Goal: Task Accomplishment & Management: Use online tool/utility

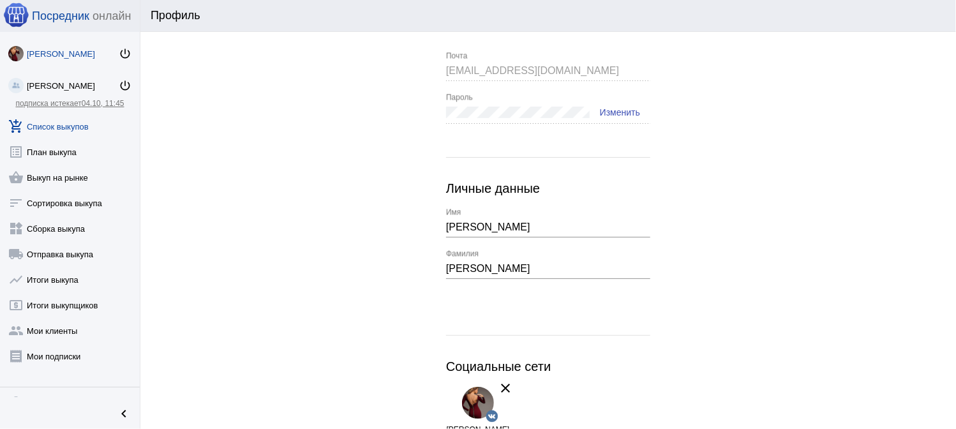
click at [50, 128] on link "add_shopping_cart Список выкупов" at bounding box center [70, 124] width 140 height 26
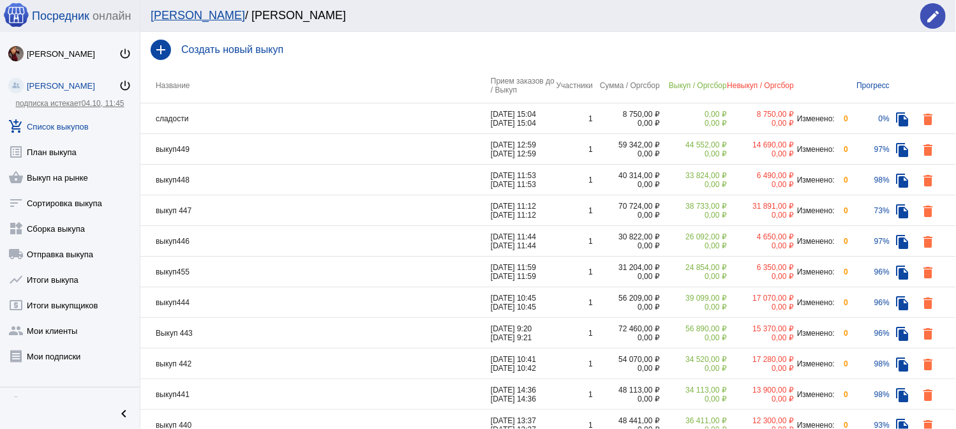
click at [285, 116] on td "сладости" at bounding box center [315, 118] width 350 height 31
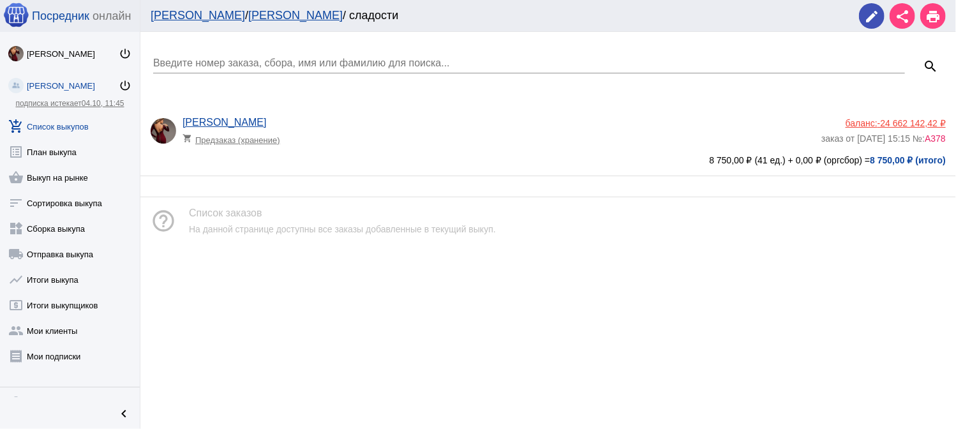
click at [480, 142] on app-delivery-type "shopping_cart Предзаказ (хранение)" at bounding box center [498, 136] width 632 height 17
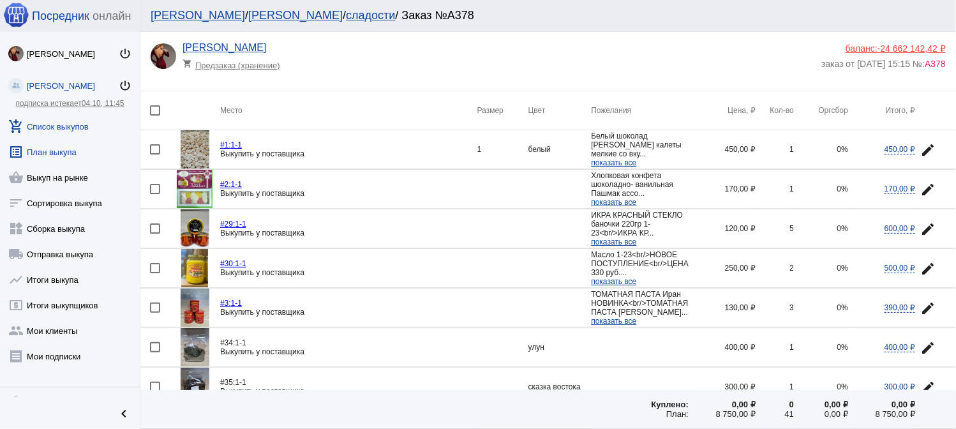
click at [84, 151] on link "list_alt План выкупа" at bounding box center [70, 150] width 140 height 26
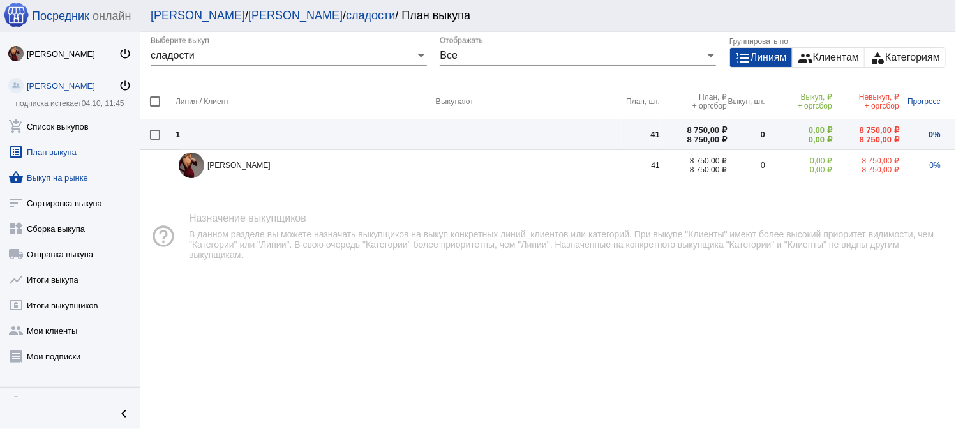
click at [61, 178] on link "shopping_basket Выкуп на рынке" at bounding box center [70, 175] width 140 height 26
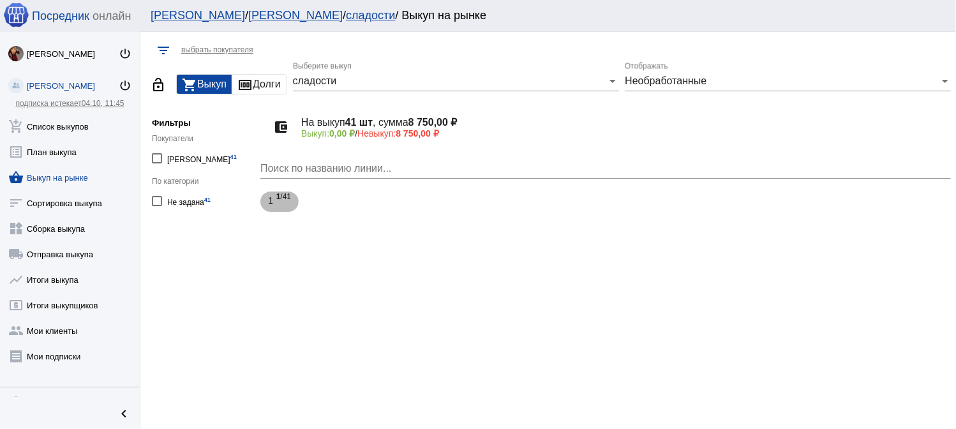
click at [283, 196] on span "1 /41" at bounding box center [283, 202] width 15 height 26
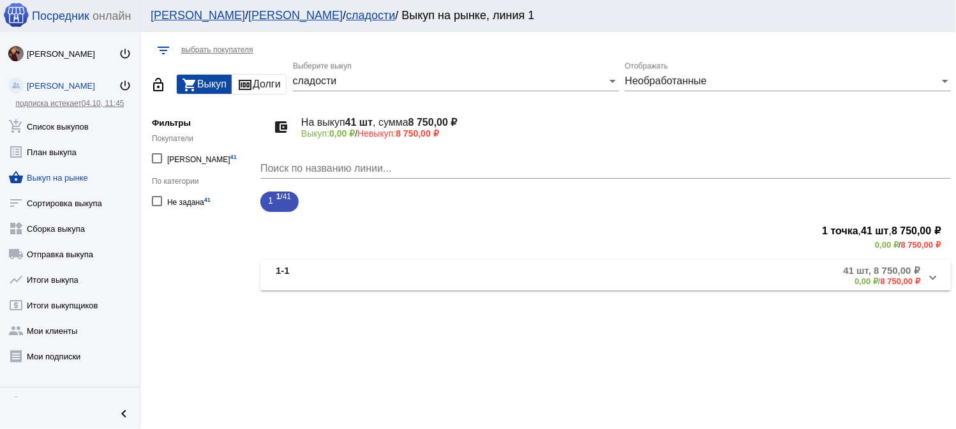
click at [484, 265] on mat-panel-description "41 шт, 8 750,00 ₽ 0,00 ₽ / 8 750,00 ₽" at bounding box center [700, 275] width 439 height 21
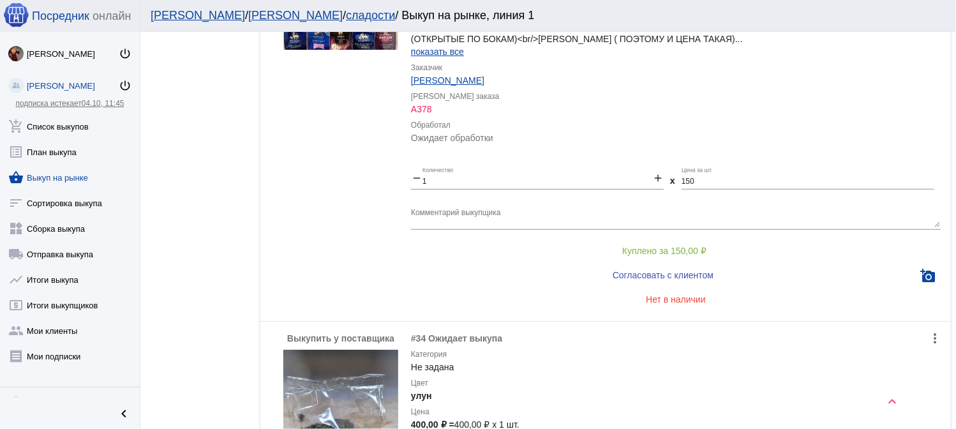
scroll to position [447, 0]
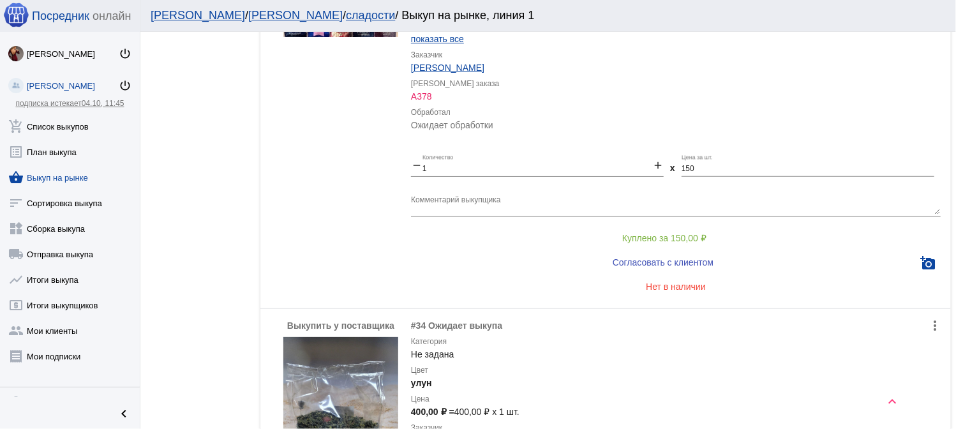
click at [642, 237] on span "Куплено за 150,00 ₽" at bounding box center [664, 238] width 84 height 10
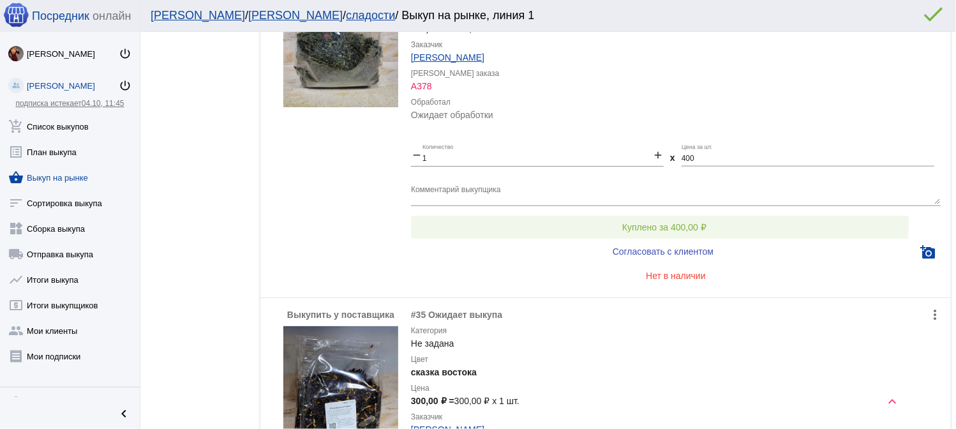
click at [657, 222] on span "Куплено за 400,00 ₽" at bounding box center [664, 227] width 84 height 10
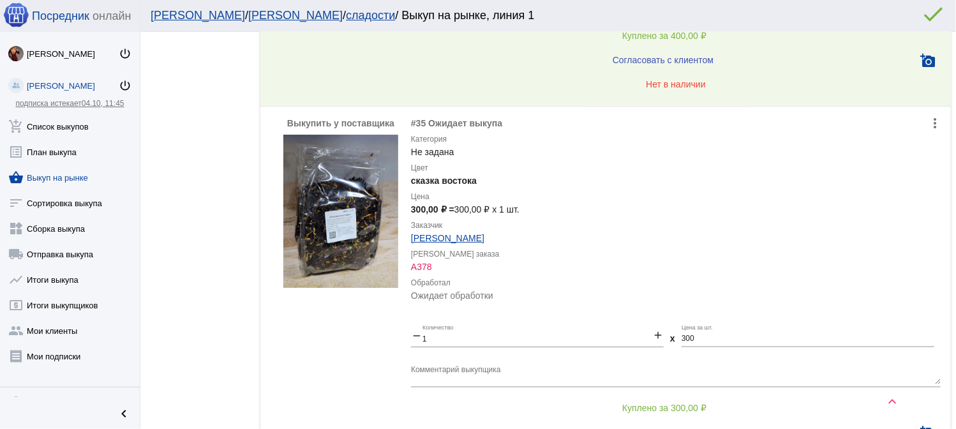
scroll to position [1148, 0]
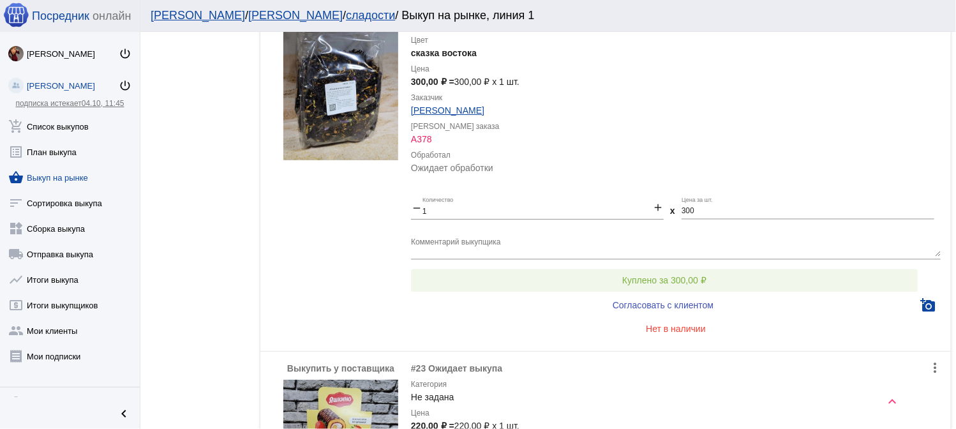
click at [672, 272] on button "Куплено за 300,00 ₽" at bounding box center [664, 280] width 507 height 23
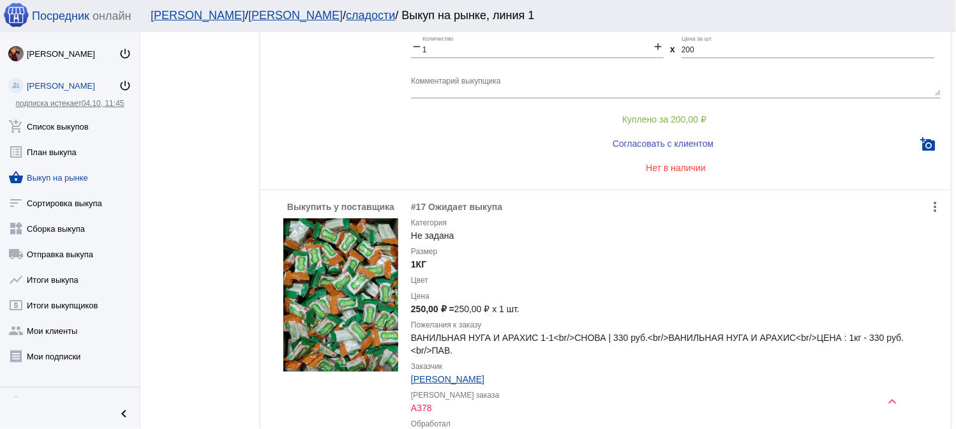
scroll to position [2297, 0]
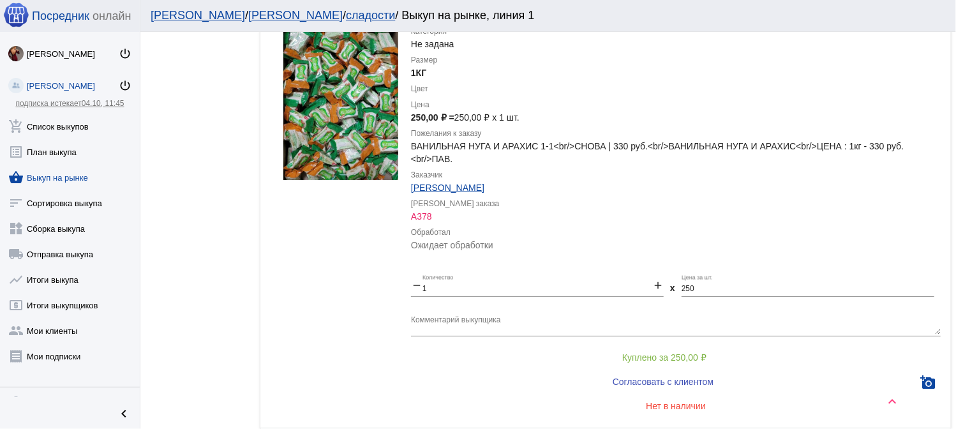
click at [660, 346] on button "Куплено за 250,00 ₽" at bounding box center [664, 357] width 507 height 23
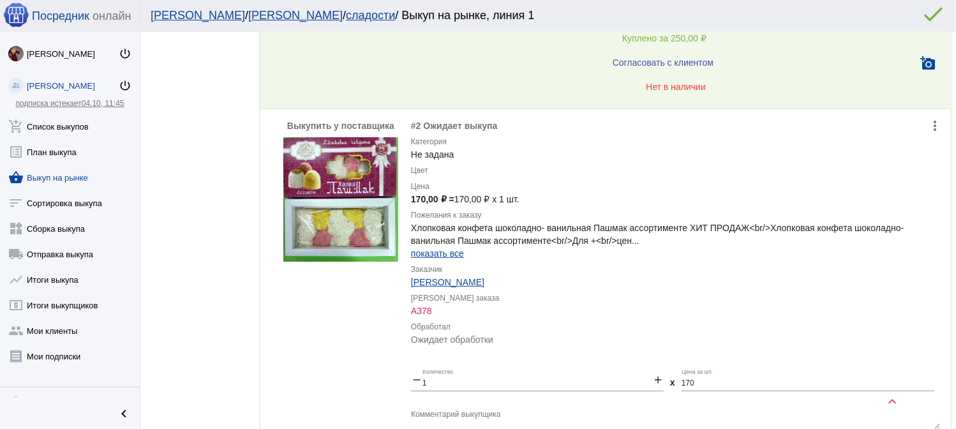
scroll to position [2744, 0]
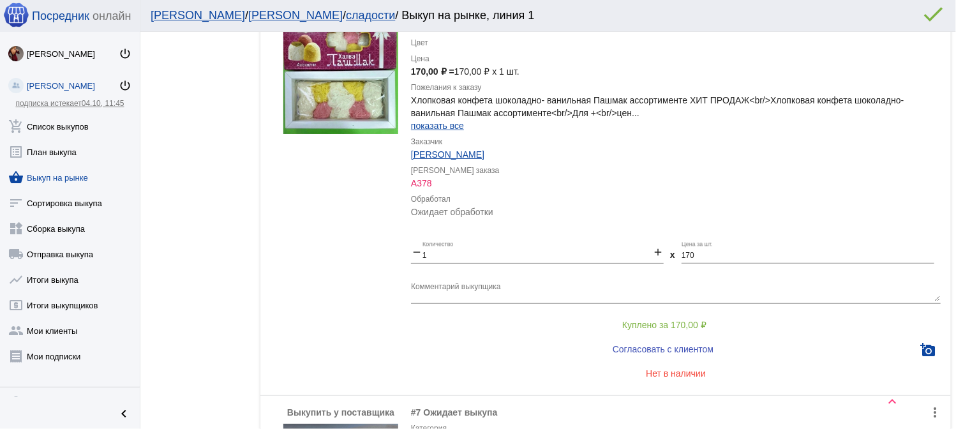
click at [673, 313] on button "Куплено за 170,00 ₽" at bounding box center [664, 324] width 507 height 23
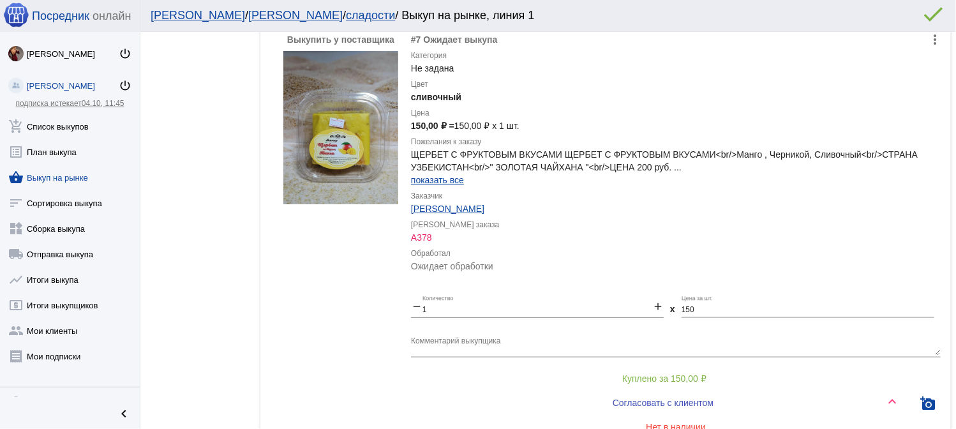
scroll to position [3190, 0]
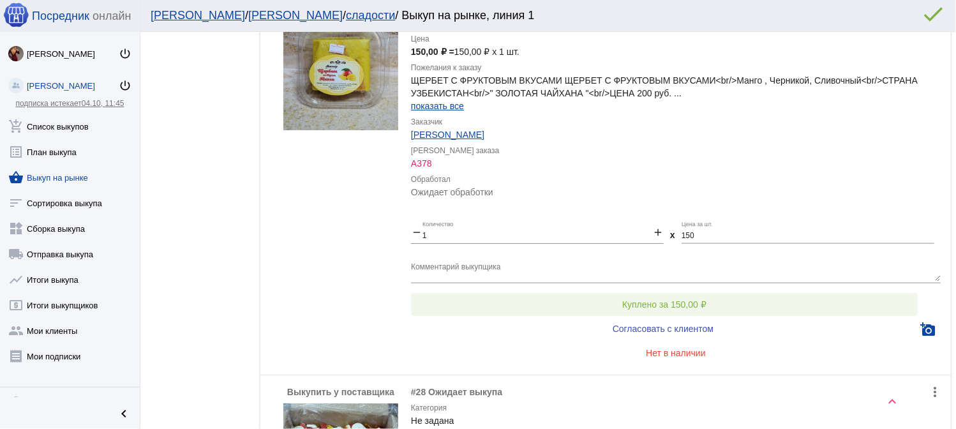
click at [669, 299] on span "Куплено за 150,00 ₽" at bounding box center [664, 304] width 84 height 10
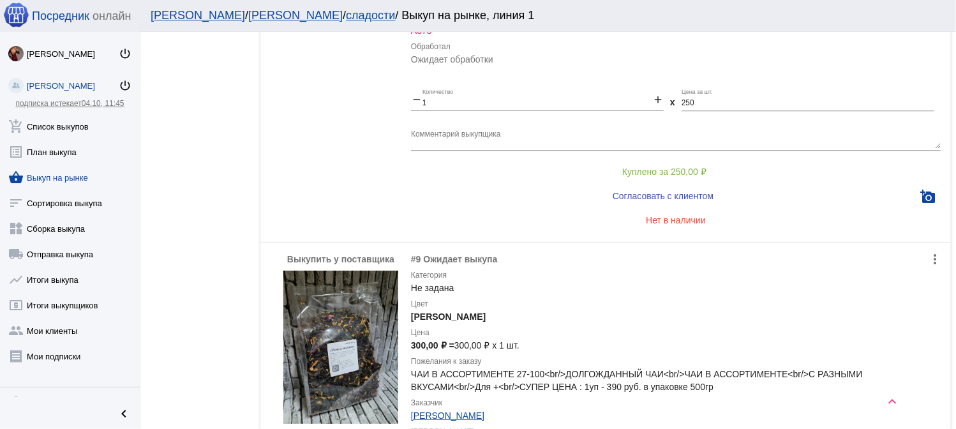
scroll to position [4403, 0]
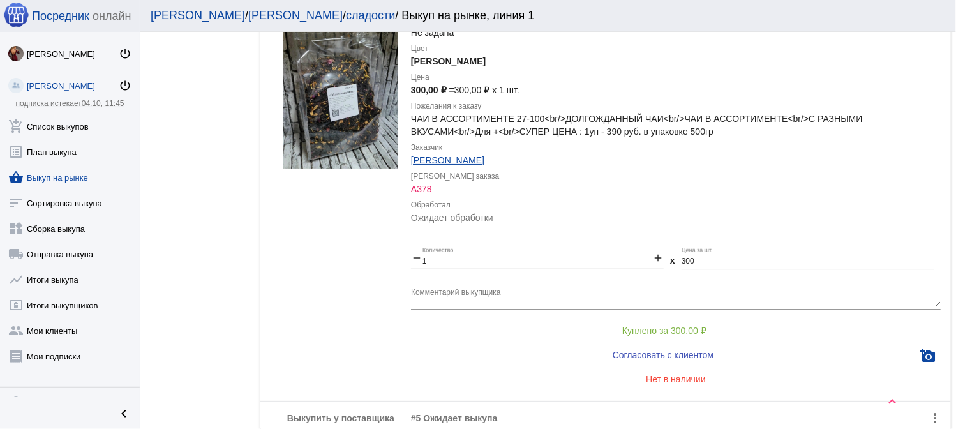
click at [658, 325] on span "Куплено за 300,00 ₽" at bounding box center [664, 330] width 84 height 10
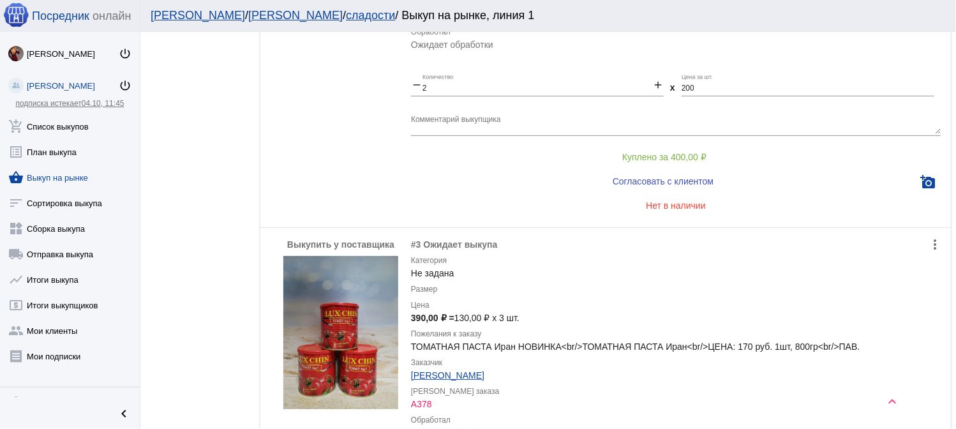
scroll to position [5232, 0]
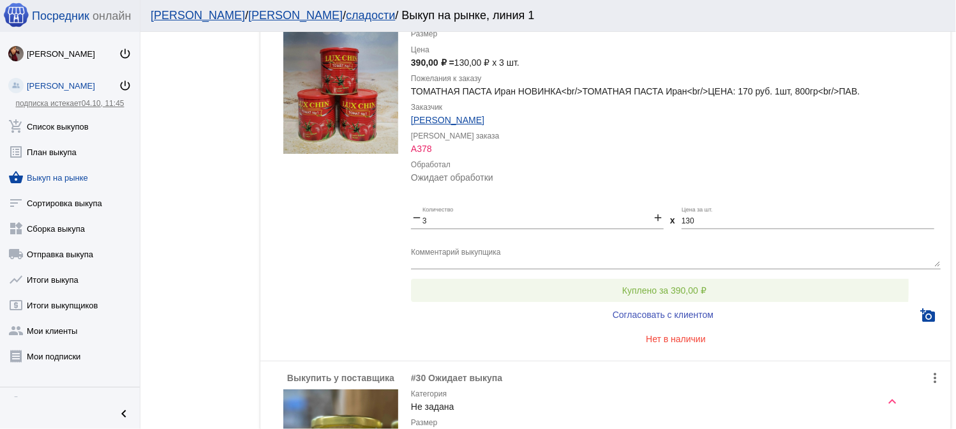
click at [643, 285] on span "Куплено за 390,00 ₽" at bounding box center [664, 290] width 84 height 10
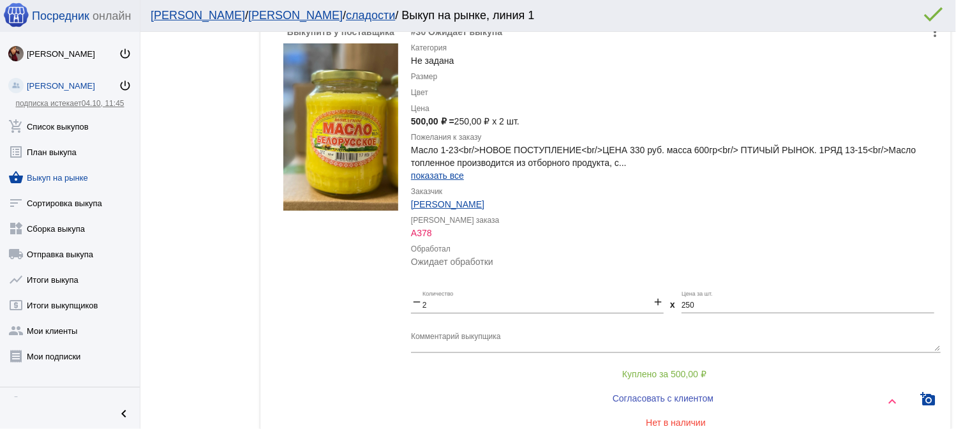
scroll to position [5742, 0]
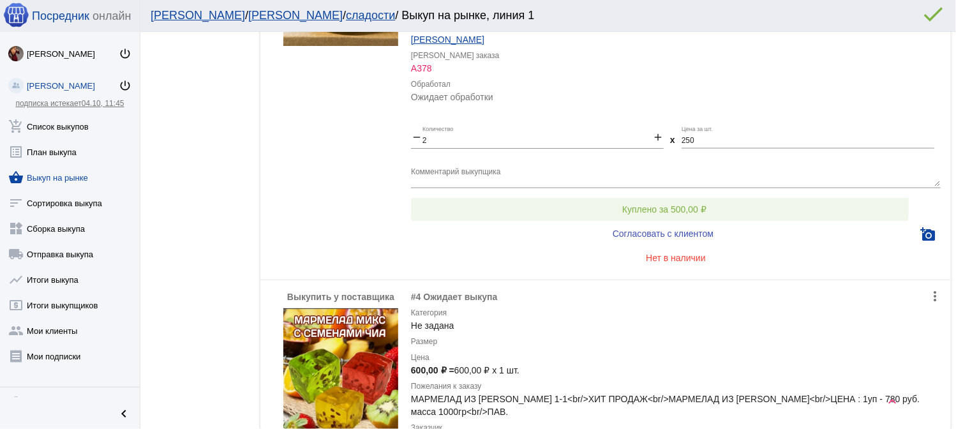
click at [648, 204] on span "Куплено за 500,00 ₽" at bounding box center [664, 209] width 84 height 10
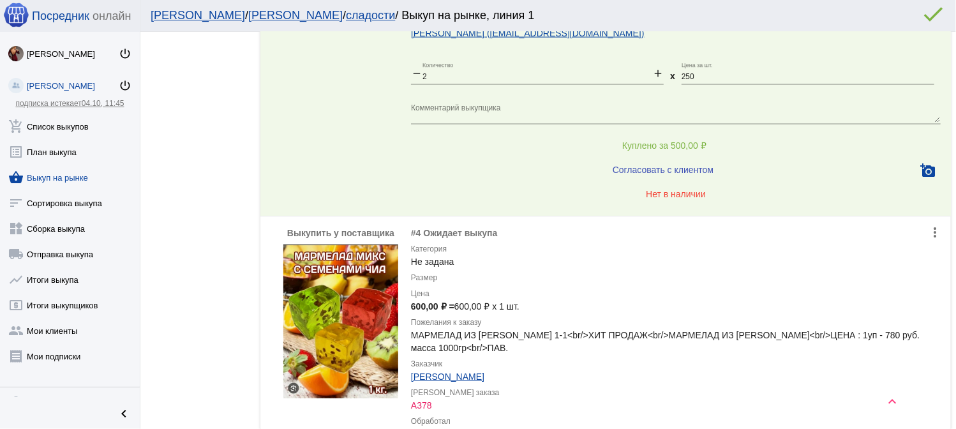
scroll to position [5998, 0]
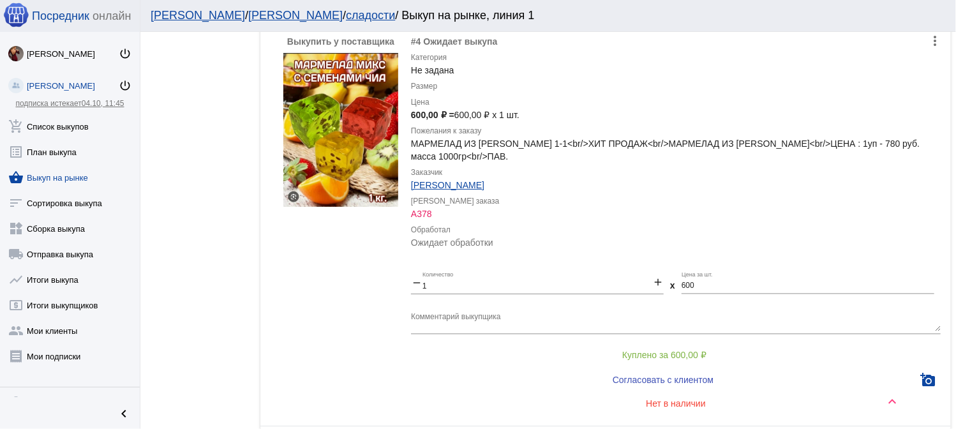
click at [659, 344] on button "Куплено за 600,00 ₽" at bounding box center [664, 355] width 507 height 23
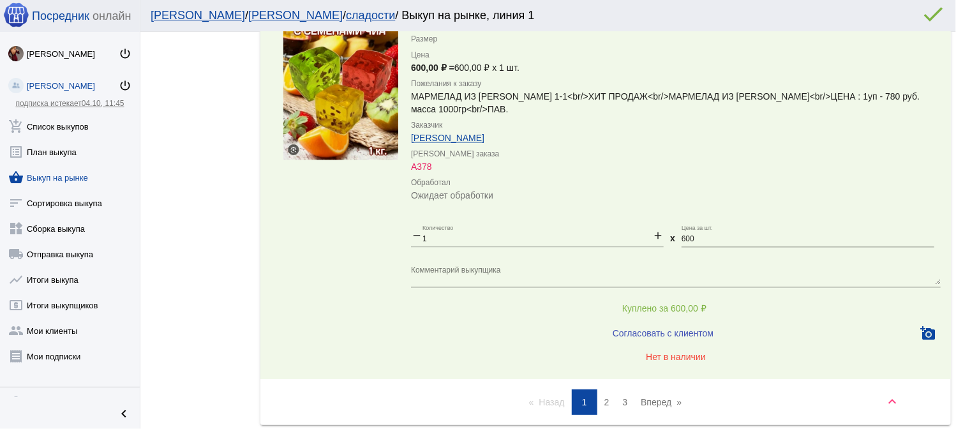
scroll to position [6087, 0]
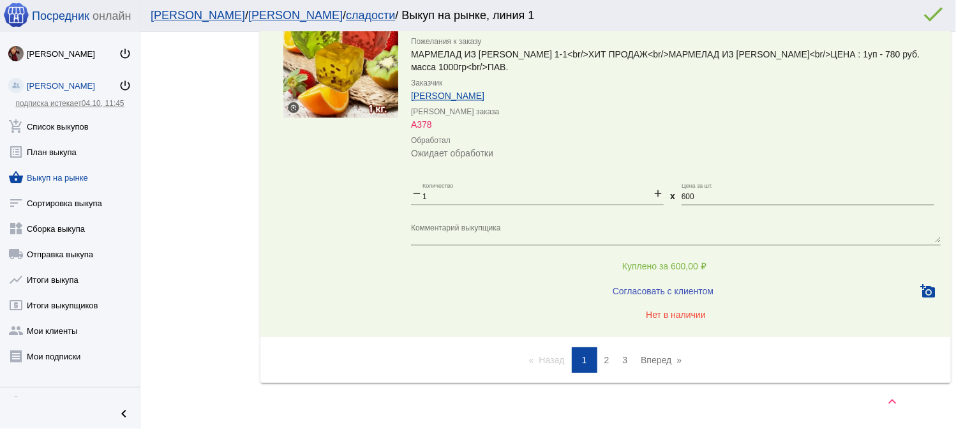
click at [604, 355] on span "2" at bounding box center [606, 360] width 5 height 10
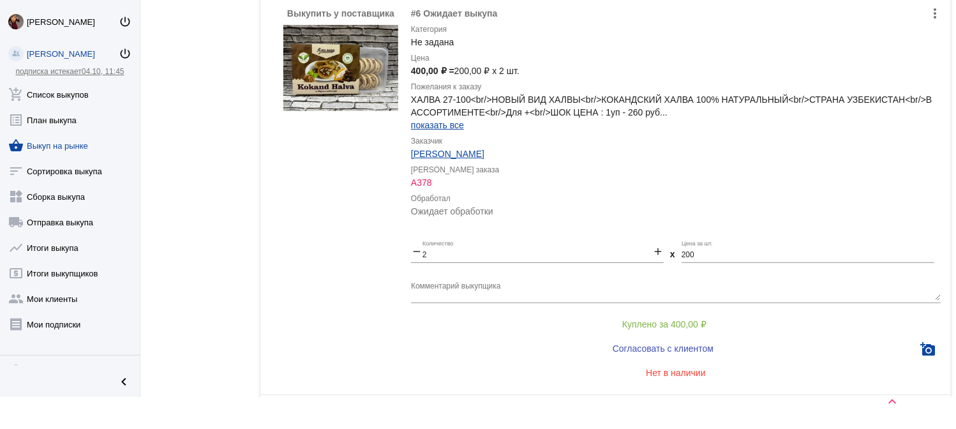
scroll to position [365, 0]
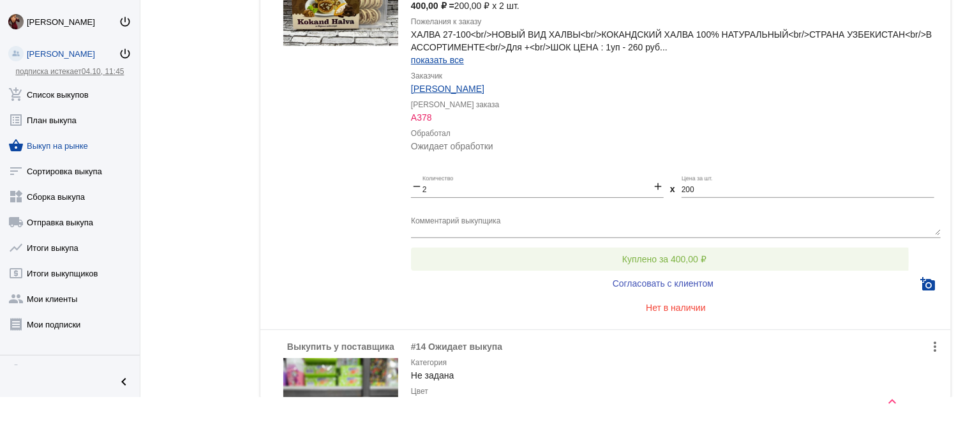
click at [656, 258] on span "Куплено за 400,00 ₽" at bounding box center [664, 259] width 84 height 10
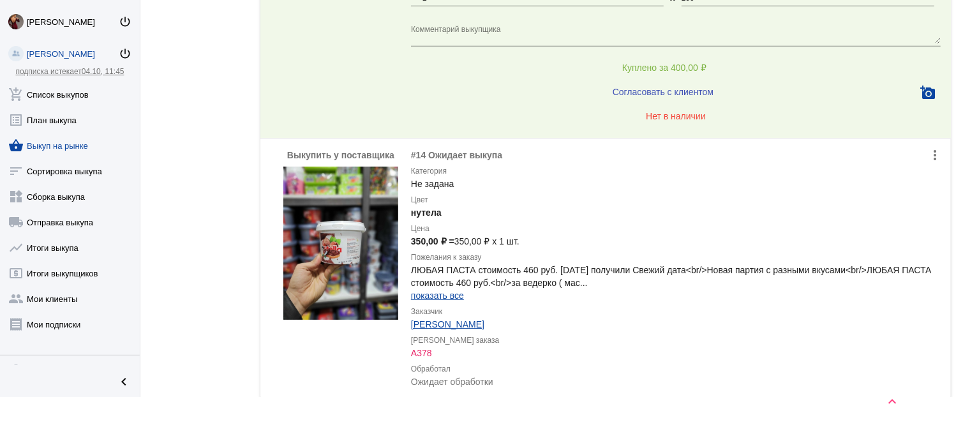
scroll to position [812, 0]
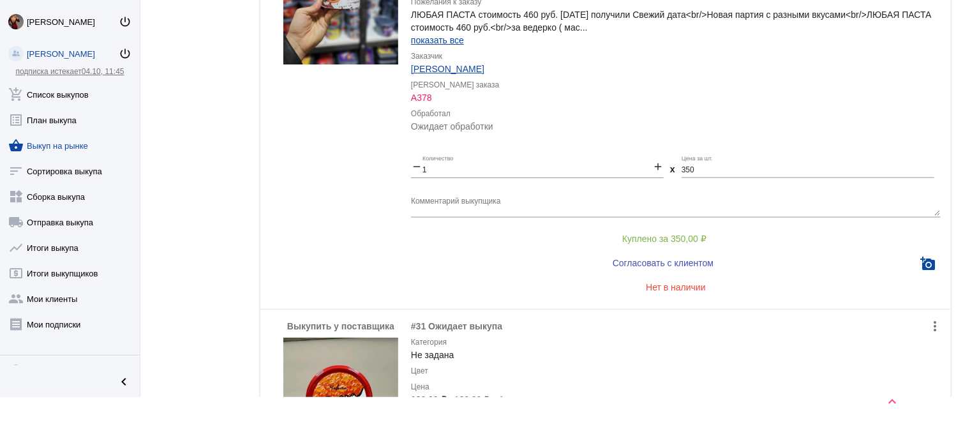
click at [660, 234] on span "Куплено за 350,00 ₽" at bounding box center [664, 239] width 84 height 10
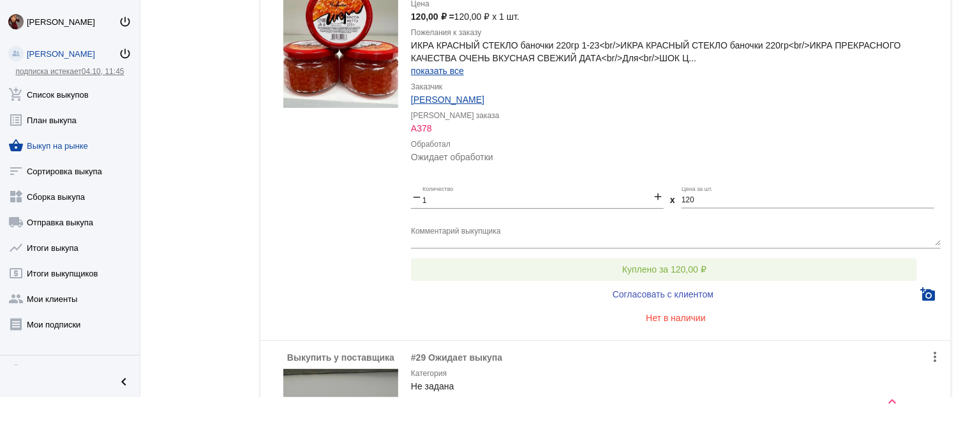
click at [664, 269] on span "Куплено за 120,00 ₽" at bounding box center [664, 270] width 84 height 10
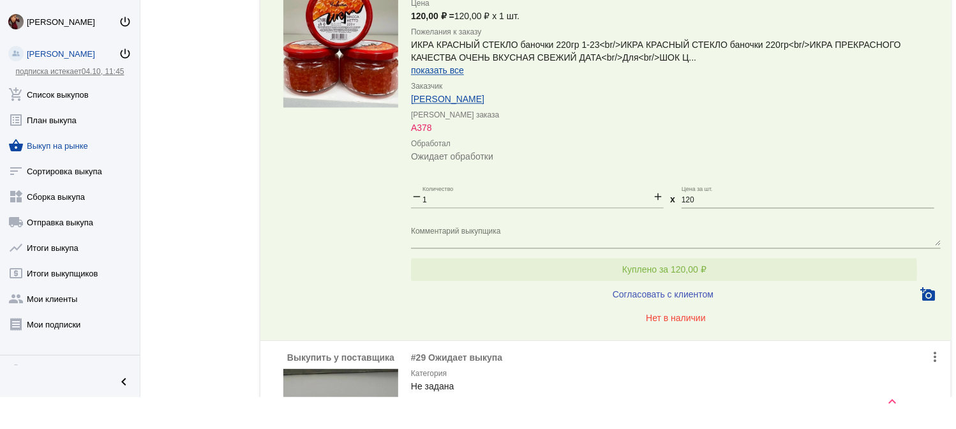
scroll to position [1577, 0]
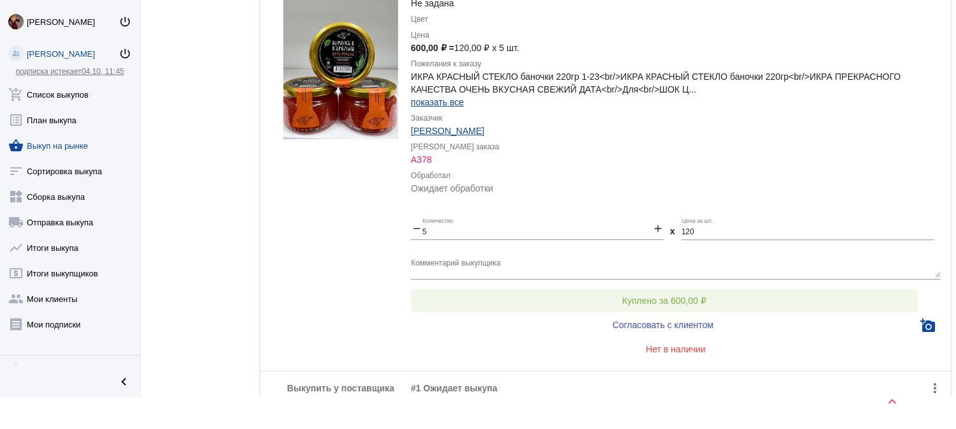
click at [668, 295] on span "Куплено за 600,00 ₽" at bounding box center [664, 300] width 84 height 10
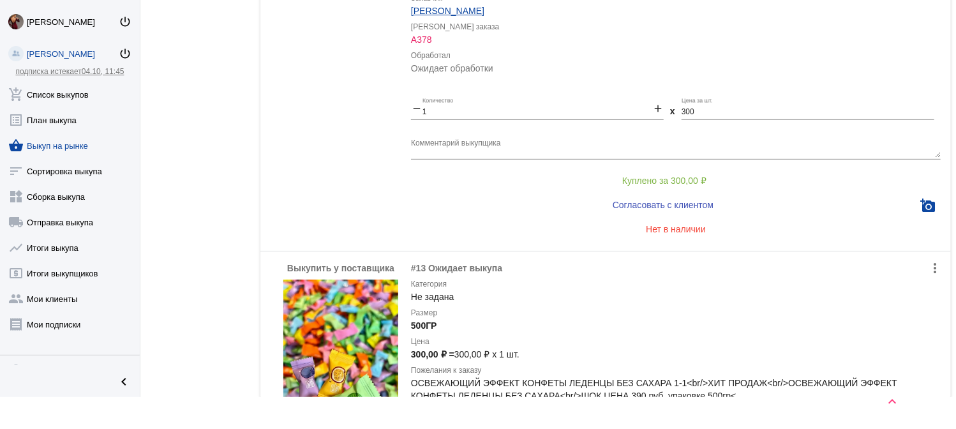
scroll to position [2598, 0]
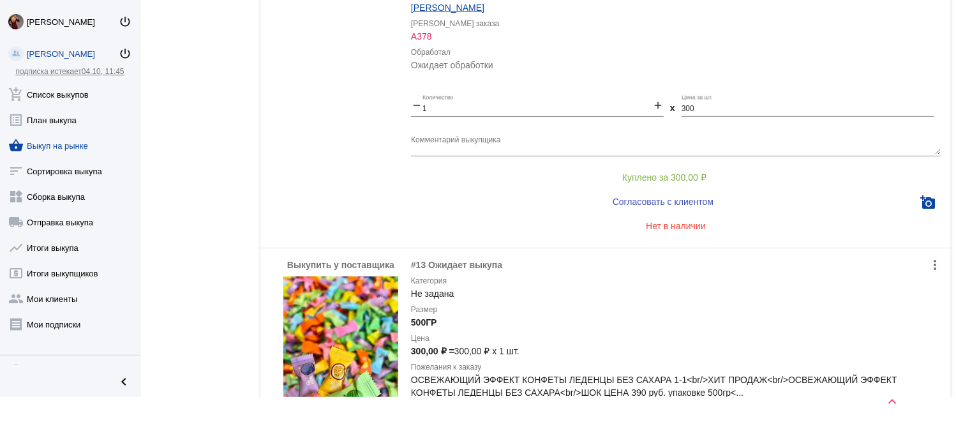
click at [660, 177] on span "Куплено за 300,00 ₽" at bounding box center [664, 177] width 84 height 10
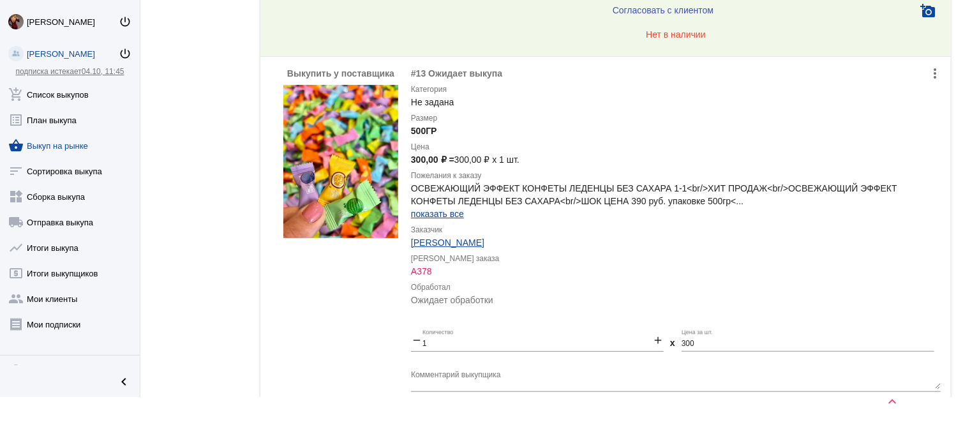
scroll to position [2790, 0]
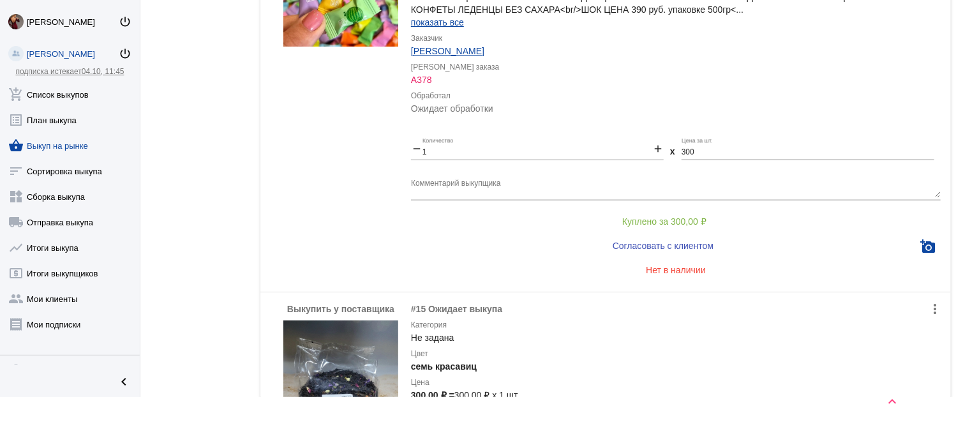
click at [667, 216] on span "Куплено за 300,00 ₽" at bounding box center [664, 221] width 84 height 10
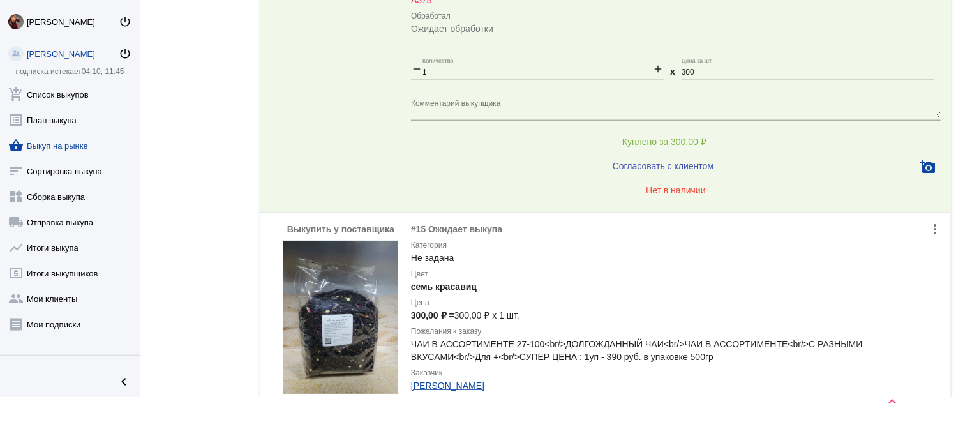
scroll to position [3236, 0]
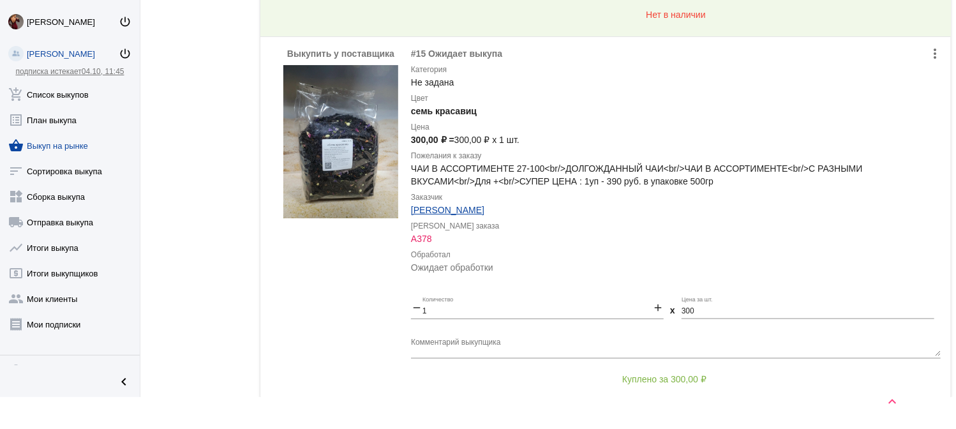
click at [674, 380] on button "Куплено за 300,00 ₽" at bounding box center [664, 379] width 507 height 23
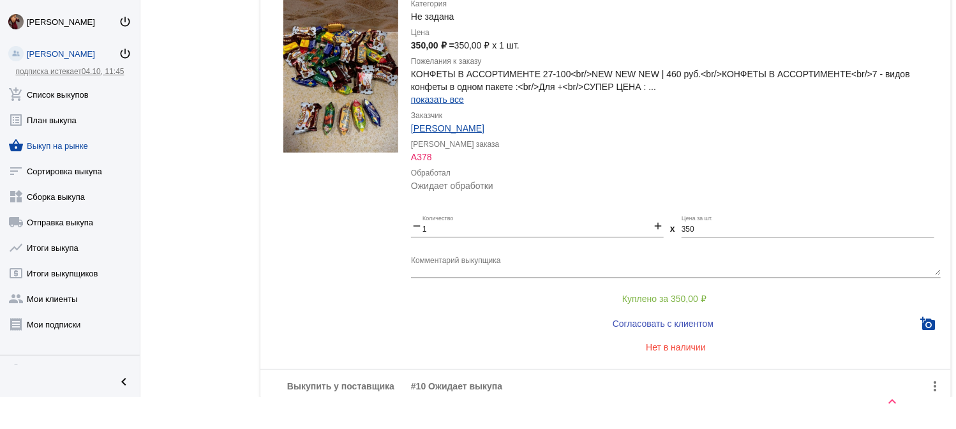
scroll to position [3810, 0]
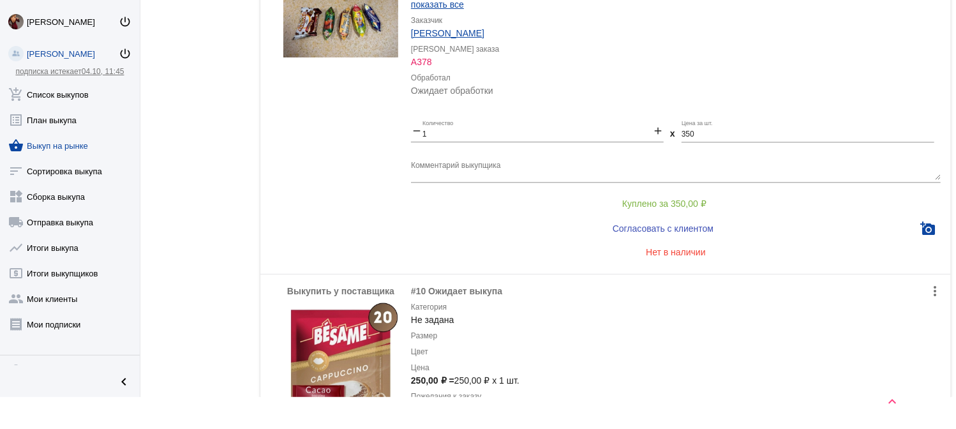
click at [661, 198] on span "Куплено за 350,00 ₽" at bounding box center [664, 203] width 84 height 10
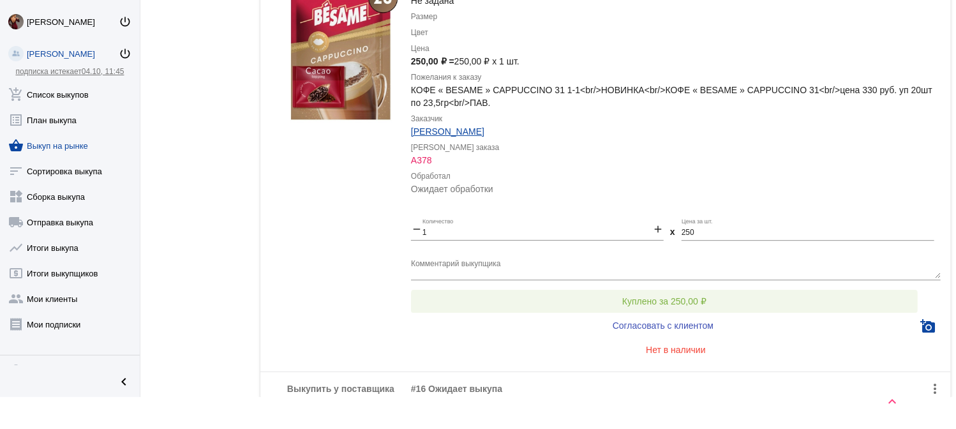
click at [668, 304] on button "Куплено за 250,00 ₽" at bounding box center [664, 301] width 507 height 23
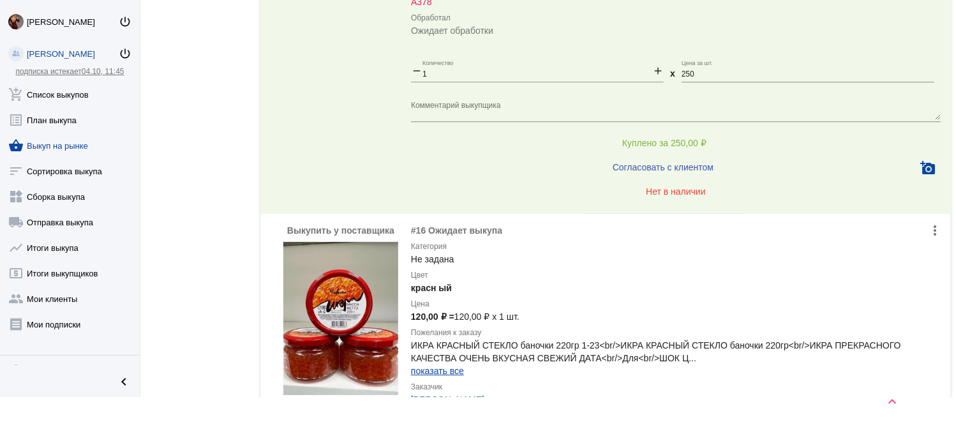
scroll to position [4512, 0]
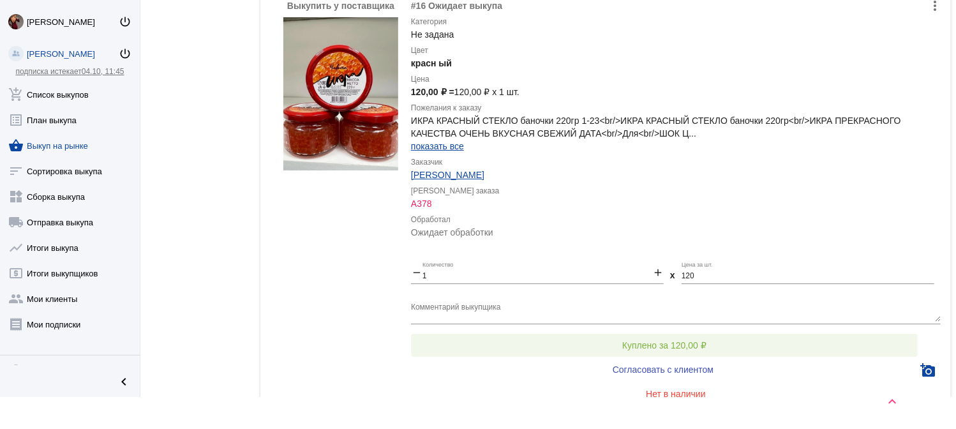
click at [670, 340] on span "Куплено за 120,00 ₽" at bounding box center [664, 345] width 84 height 10
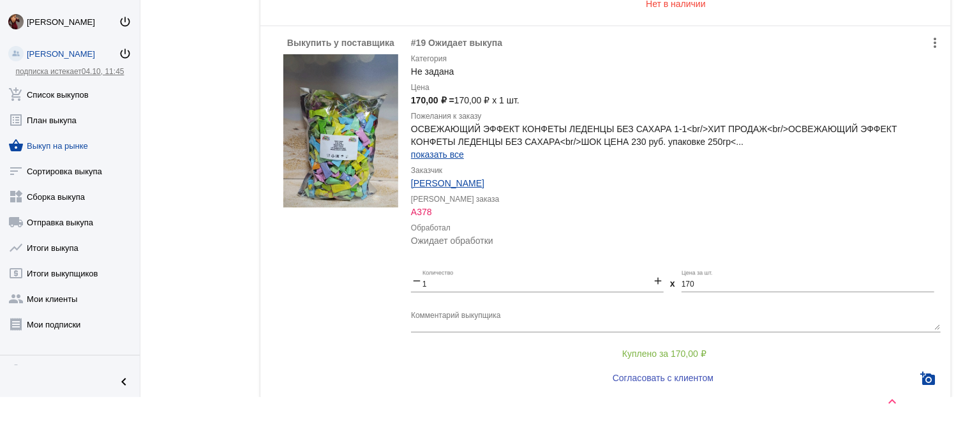
scroll to position [5406, 0]
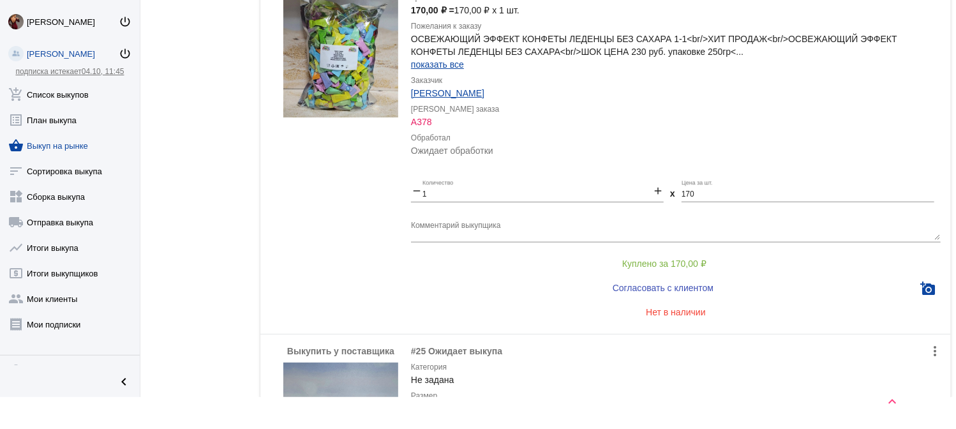
click at [653, 258] on span "Куплено за 170,00 ₽" at bounding box center [664, 263] width 84 height 10
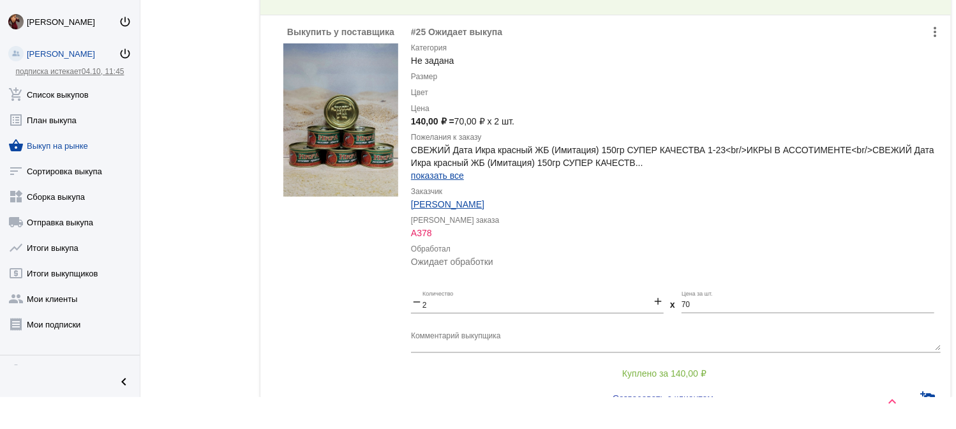
scroll to position [5788, 0]
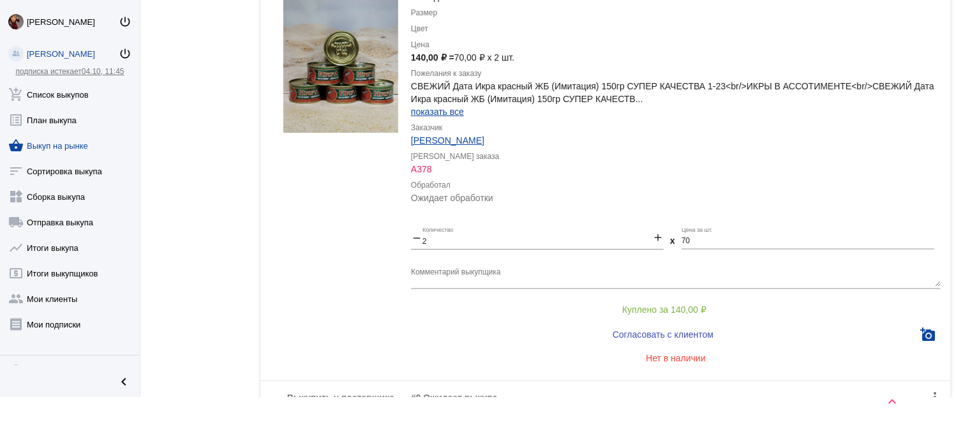
click at [655, 299] on button "Куплено за 140,00 ₽" at bounding box center [664, 310] width 507 height 23
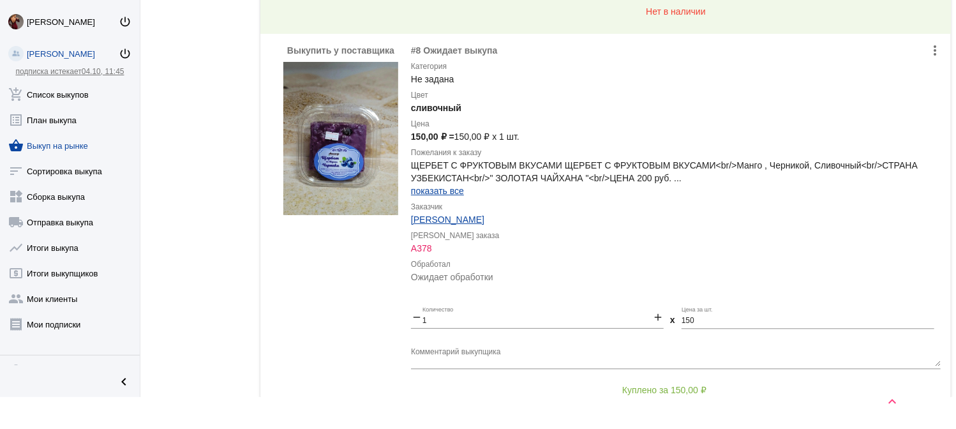
scroll to position [6291, 0]
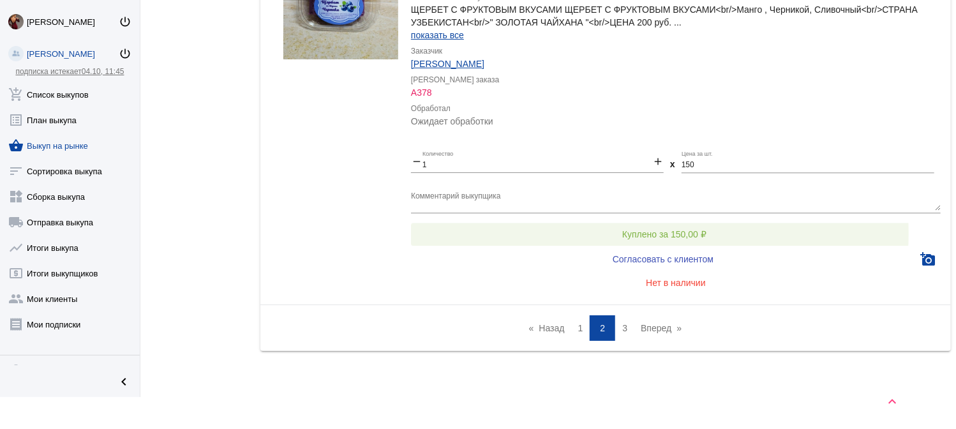
click at [654, 229] on span "Куплено за 150,00 ₽" at bounding box center [664, 234] width 84 height 10
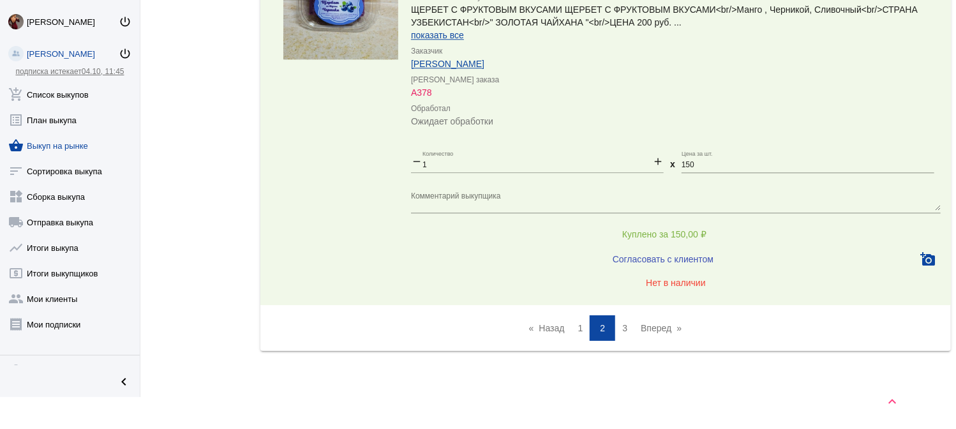
click at [622, 323] on span "3" at bounding box center [624, 328] width 5 height 10
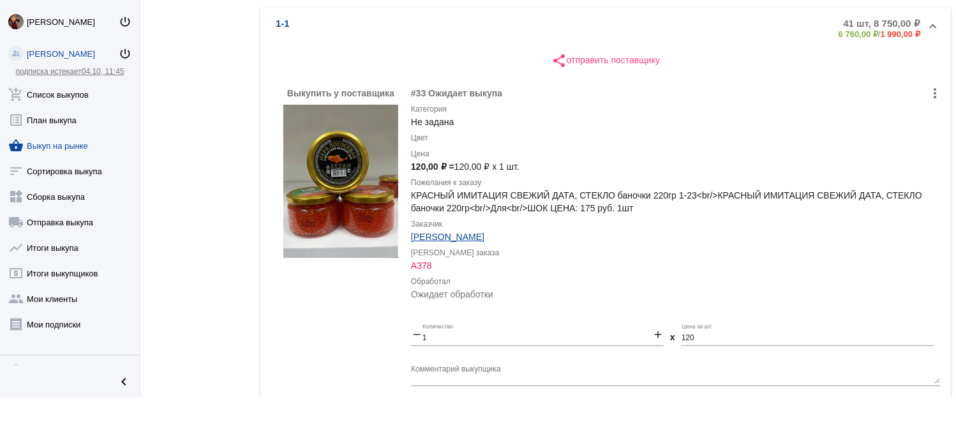
scroll to position [383, 0]
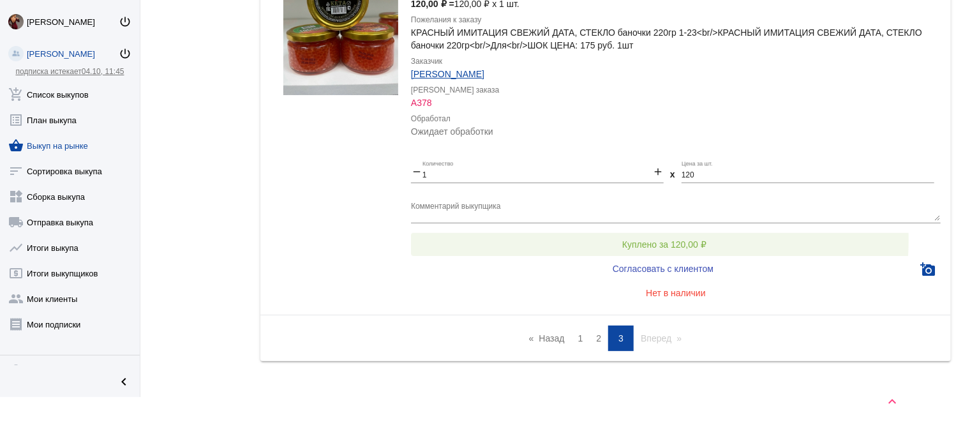
click at [651, 239] on span "Куплено за 120,00 ₽" at bounding box center [664, 244] width 84 height 10
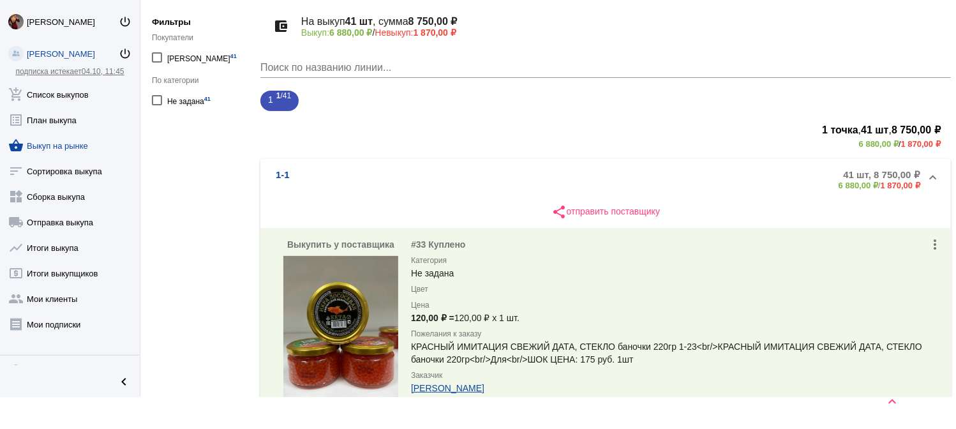
scroll to position [64, 0]
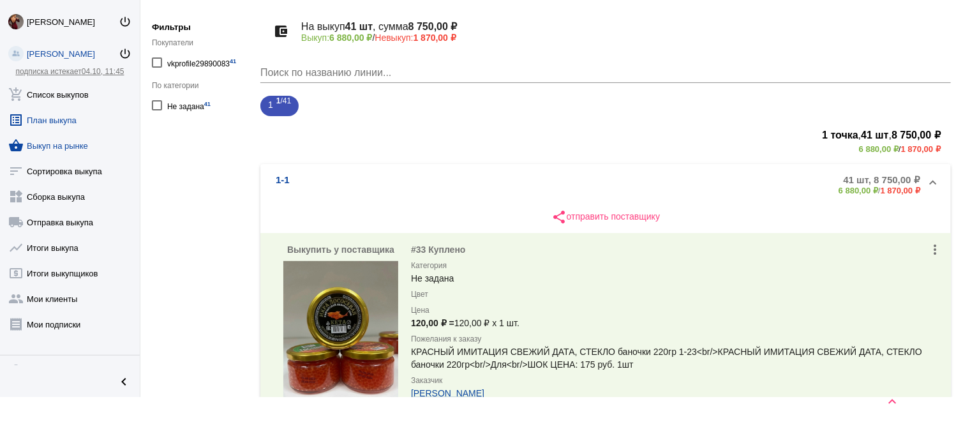
click at [67, 110] on link "list_alt План выкупа" at bounding box center [70, 118] width 140 height 26
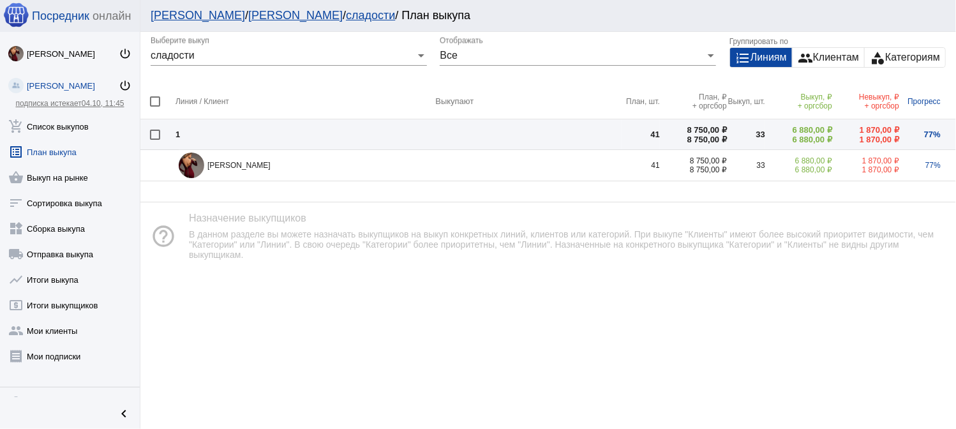
click at [52, 82] on div "[PERSON_NAME]" at bounding box center [73, 86] width 92 height 10
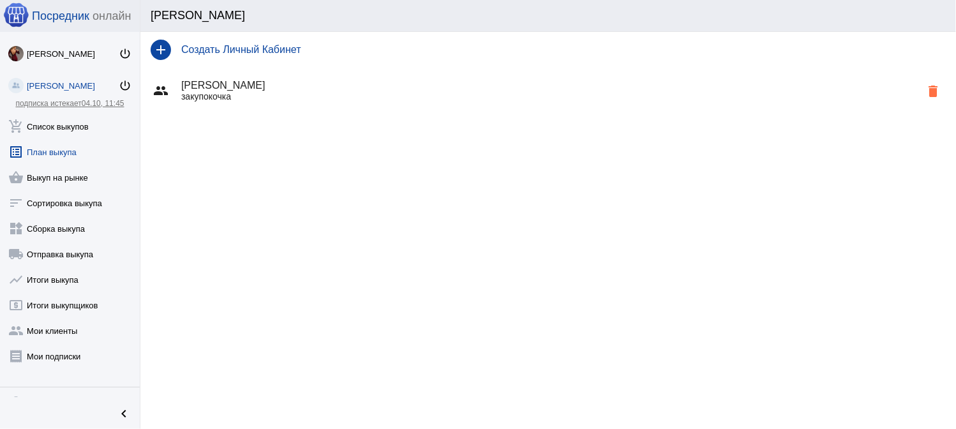
click at [50, 145] on link "list_alt План выкупа" at bounding box center [70, 150] width 140 height 26
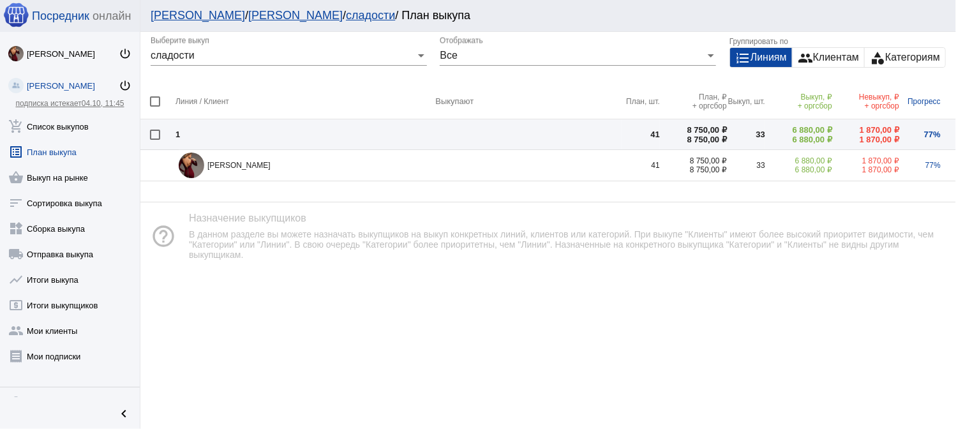
click at [314, 135] on td "1" at bounding box center [305, 134] width 260 height 31
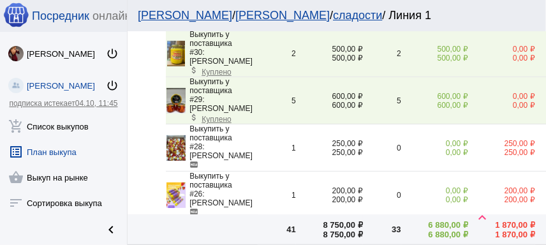
scroll to position [319, 0]
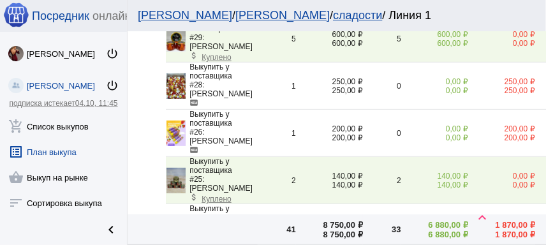
click at [190, 152] on mat-icon "fiber_new" at bounding box center [194, 149] width 9 height 9
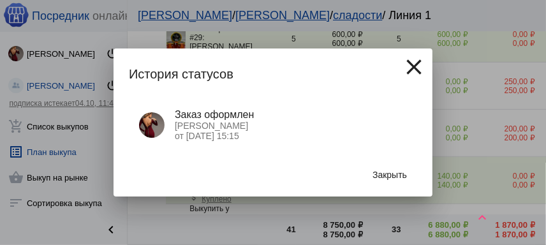
click at [420, 60] on mat-icon "close" at bounding box center [414, 67] width 26 height 26
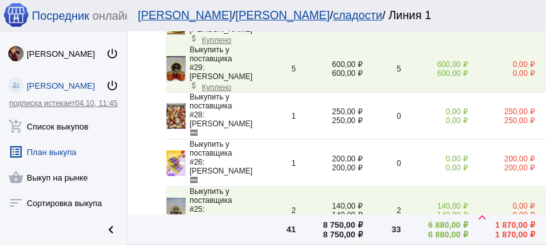
scroll to position [294, 0]
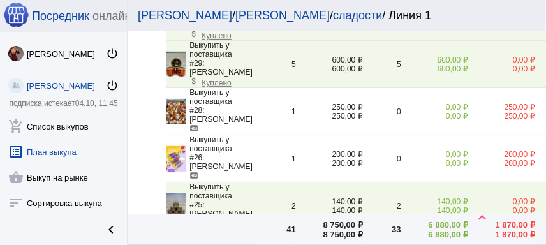
click at [176, 160] on img at bounding box center [176, 159] width 19 height 26
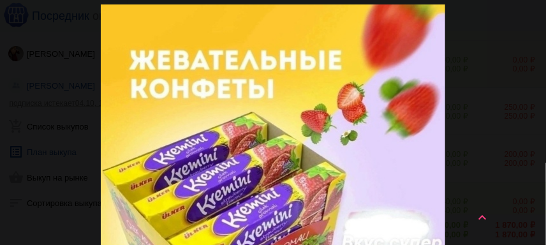
scroll to position [0, 0]
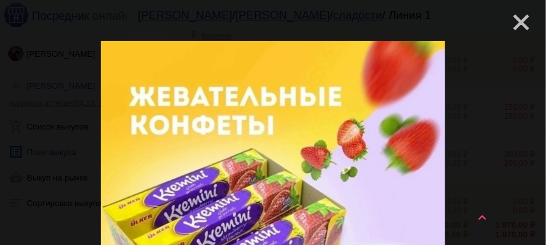
click at [516, 20] on mat-icon "close" at bounding box center [516, 17] width 15 height 15
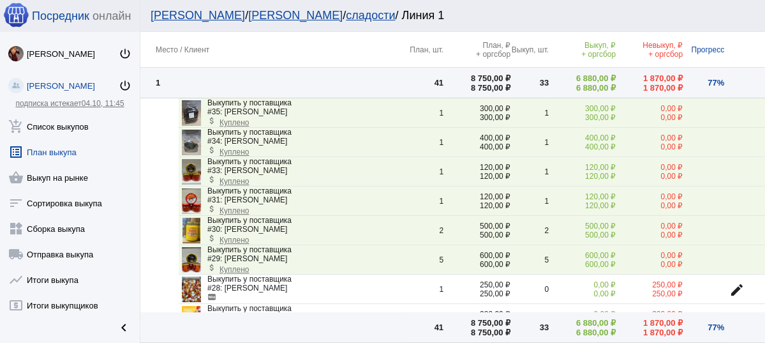
click at [234, 240] on span "Куплено" at bounding box center [233, 239] width 29 height 9
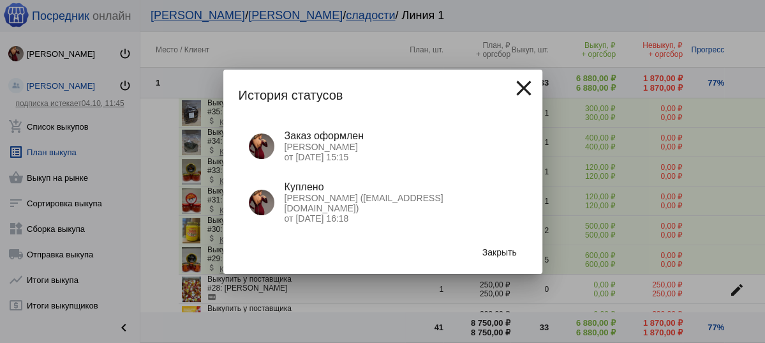
click at [523, 90] on mat-icon "close" at bounding box center [524, 88] width 26 height 26
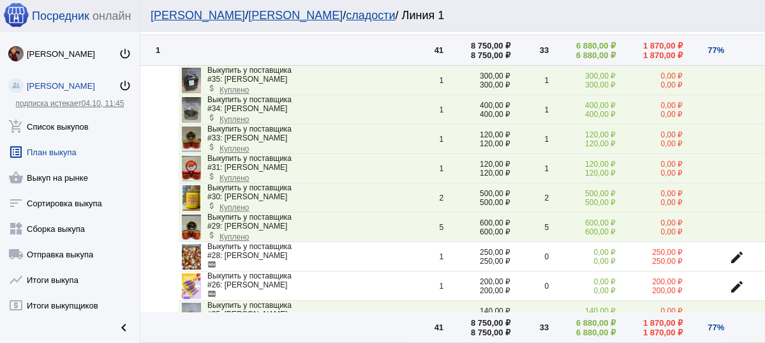
scroll to position [51, 0]
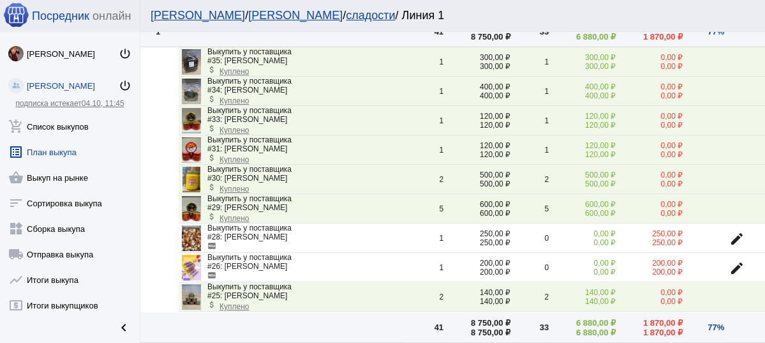
click at [193, 234] on img at bounding box center [191, 238] width 19 height 26
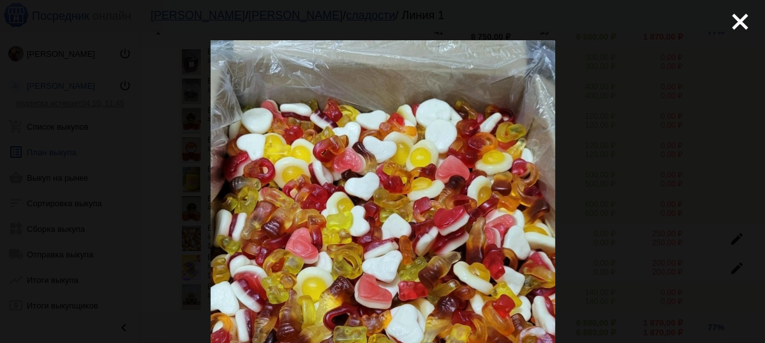
scroll to position [0, 0]
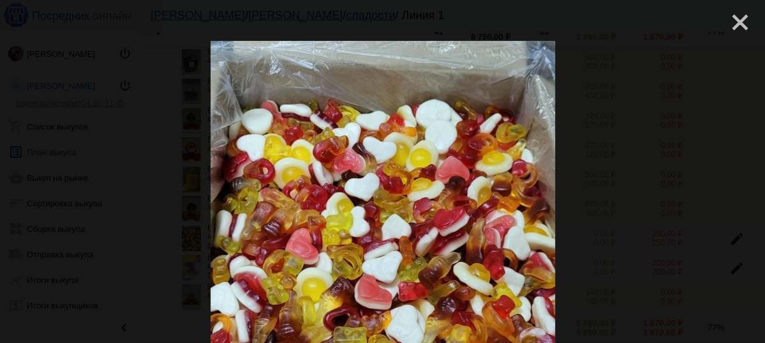
click at [727, 22] on mat-icon "close" at bounding box center [734, 17] width 15 height 15
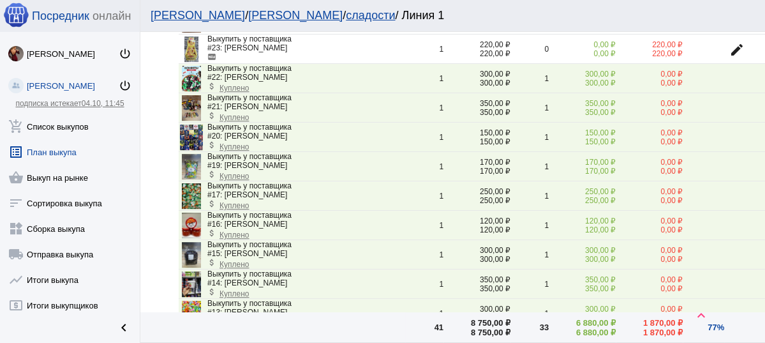
scroll to position [510, 0]
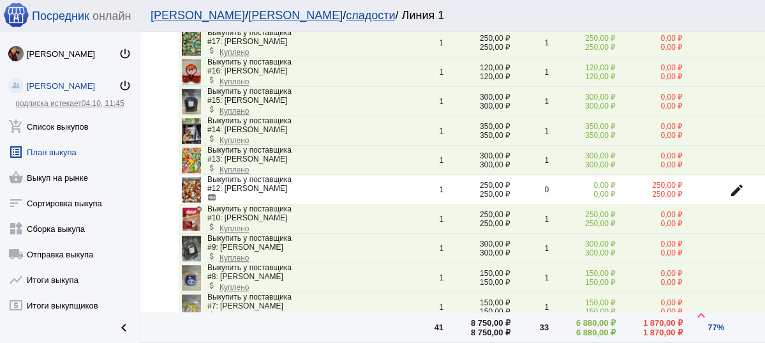
click at [193, 182] on img at bounding box center [191, 190] width 19 height 26
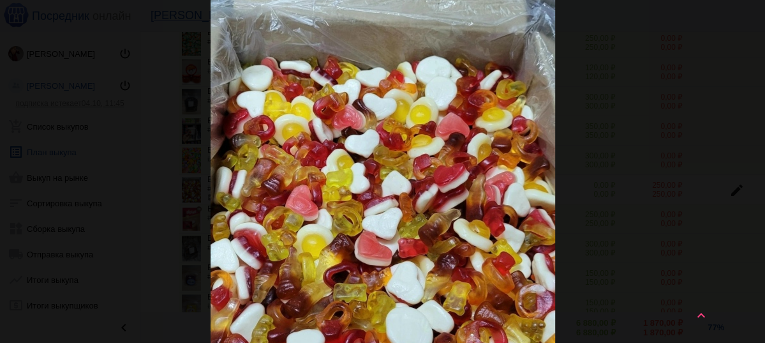
scroll to position [0, 0]
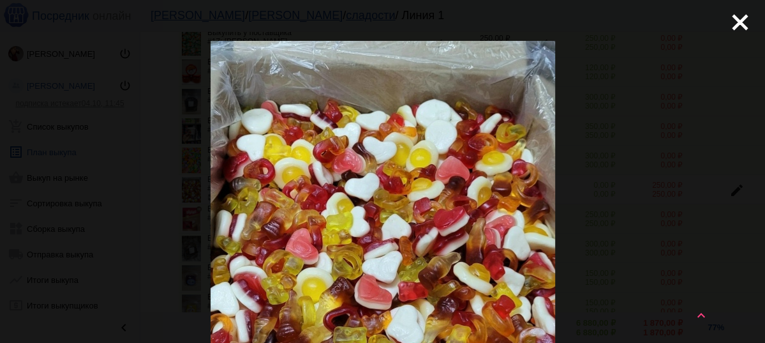
click at [729, 19] on mat-icon "close" at bounding box center [734, 17] width 15 height 15
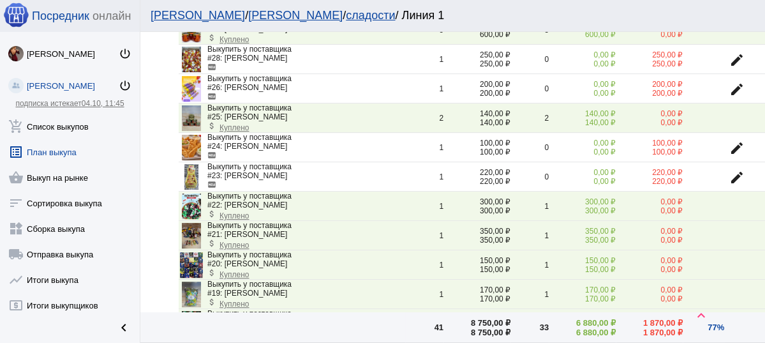
scroll to position [225, 0]
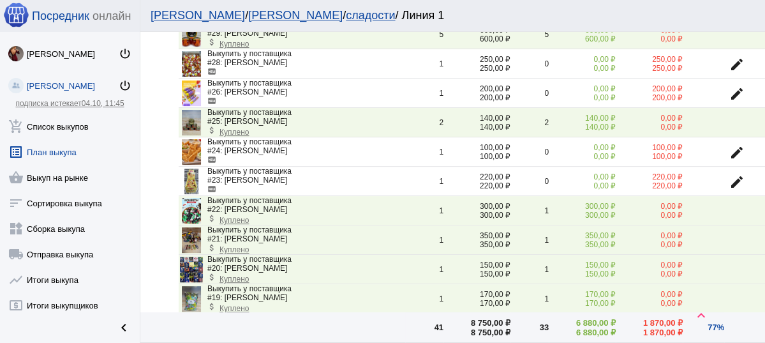
click at [189, 115] on img at bounding box center [191, 123] width 19 height 26
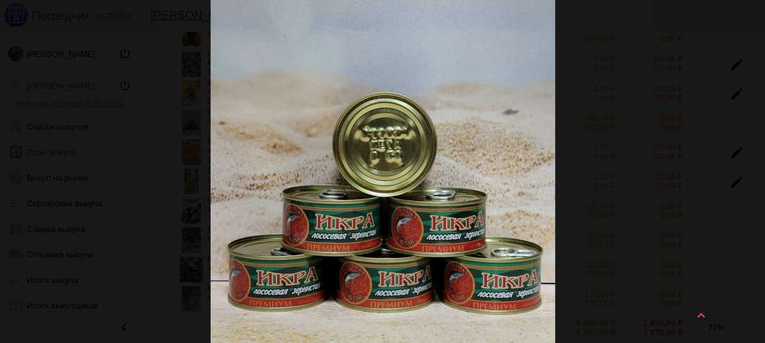
scroll to position [0, 0]
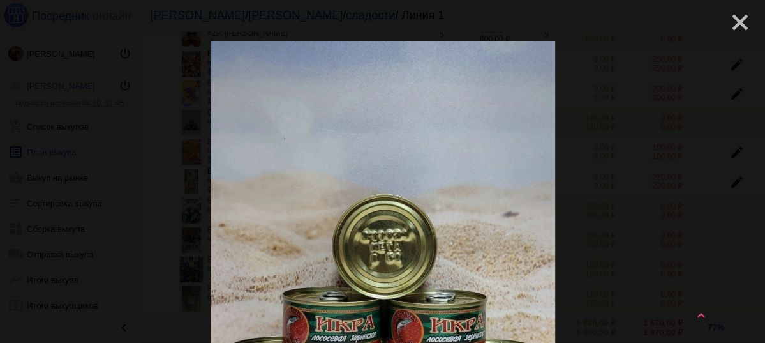
click at [736, 17] on mat-icon "close" at bounding box center [734, 17] width 15 height 15
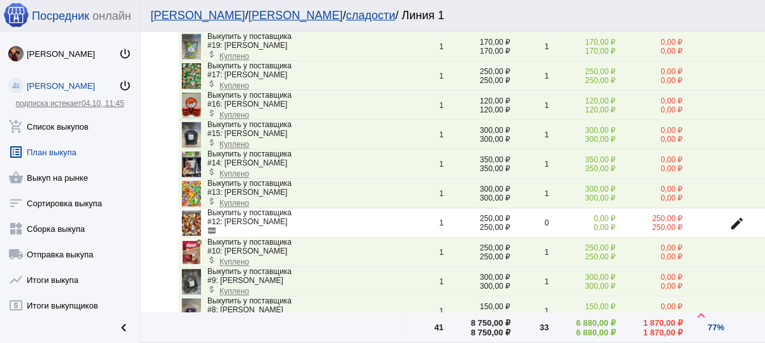
scroll to position [480, 0]
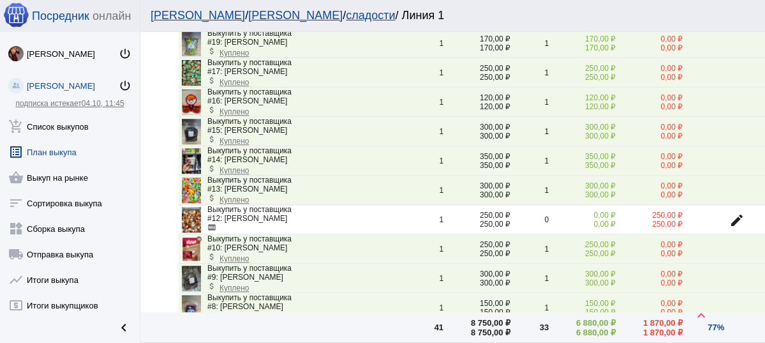
click at [193, 240] on img at bounding box center [191, 249] width 20 height 26
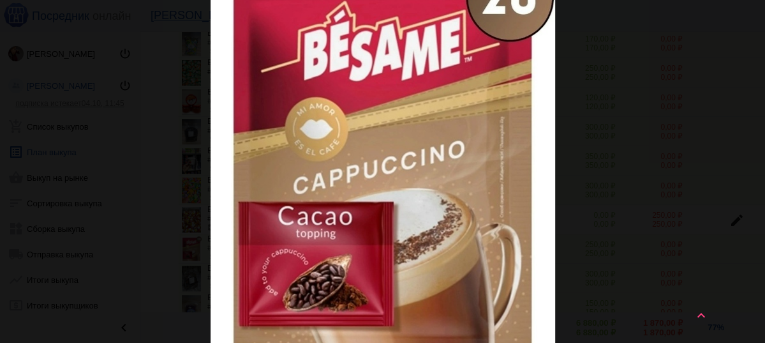
scroll to position [0, 0]
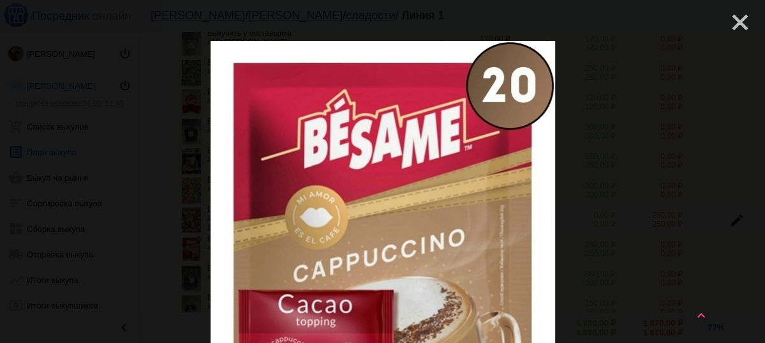
click at [731, 20] on mat-icon "close" at bounding box center [734, 17] width 15 height 15
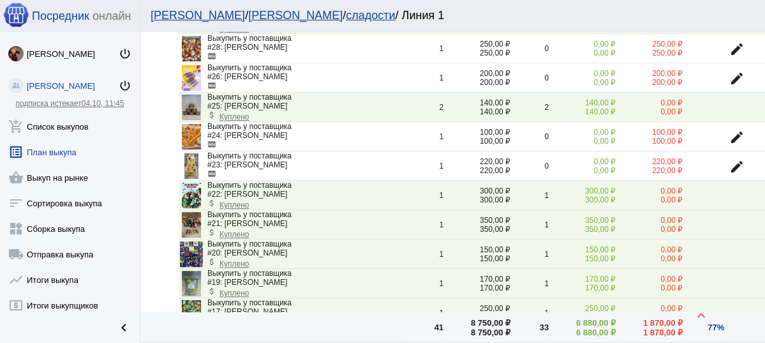
scroll to position [225, 0]
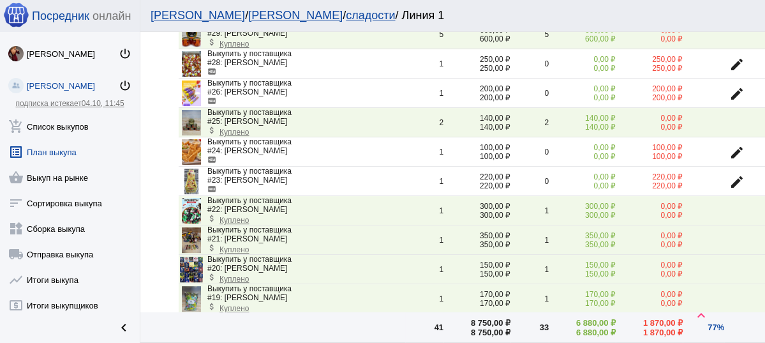
click at [190, 119] on img at bounding box center [191, 123] width 19 height 26
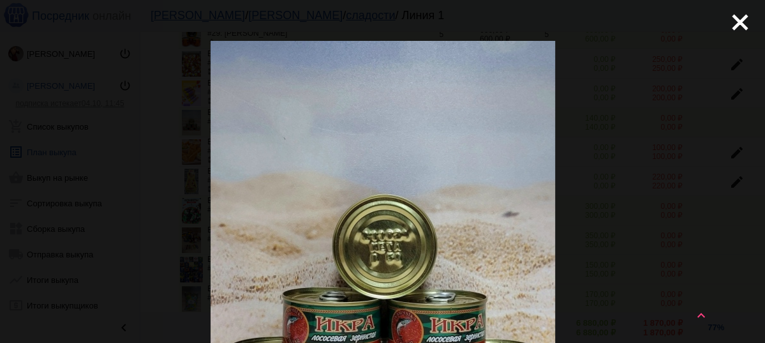
click at [717, 19] on div "close get_app скачать" at bounding box center [382, 348] width 765 height 697
click at [727, 22] on mat-icon "close" at bounding box center [734, 17] width 15 height 15
